Goal: Find specific page/section: Find specific page/section

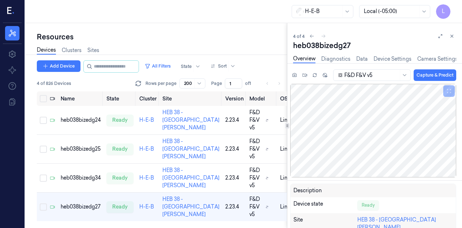
scroll to position [32, 0]
click at [115, 68] on input "string" at bounding box center [115, 67] width 43 height 12
type input "***"
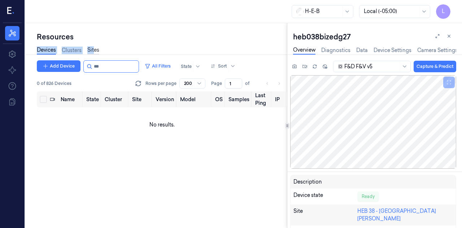
drag, startPoint x: 97, startPoint y: 46, endPoint x: 94, endPoint y: 51, distance: 6.5
click at [94, 51] on div "Devices Clusters Sites" at bounding box center [68, 51] width 62 height 18
click at [94, 51] on link "Sites" at bounding box center [93, 50] width 12 height 8
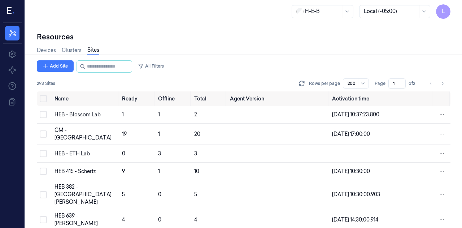
click at [94, 51] on link "Sites" at bounding box center [93, 50] width 12 height 8
click at [95, 66] on input "string" at bounding box center [108, 67] width 43 height 12
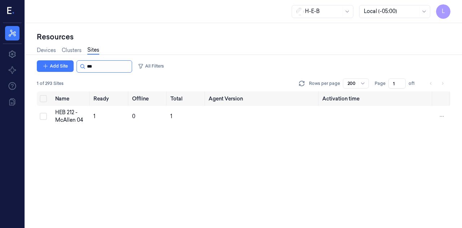
type input "***"
click at [69, 119] on div "HEB 212 - McAllen 04" at bounding box center [71, 116] width 33 height 15
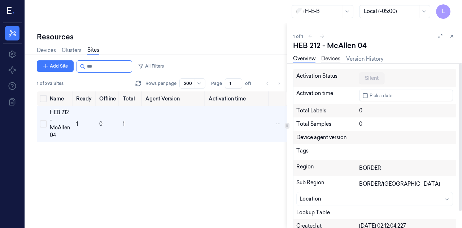
click at [333, 60] on link "Devices" at bounding box center [330, 59] width 19 height 8
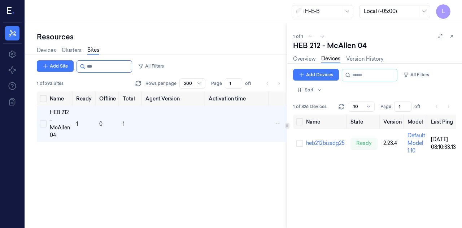
click at [333, 60] on link "Devices" at bounding box center [330, 59] width 19 height 8
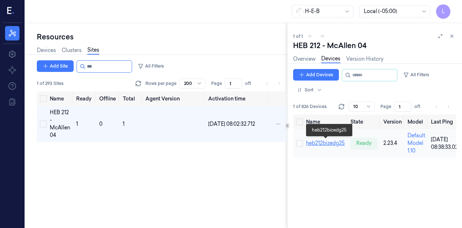
click at [342, 145] on link "heb212bizedg25" at bounding box center [325, 143] width 39 height 6
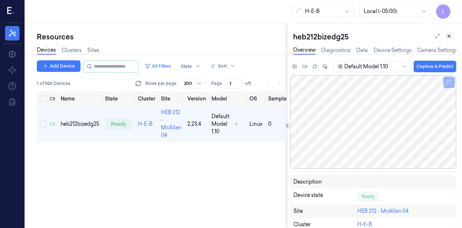
click at [451, 37] on icon at bounding box center [448, 36] width 5 height 5
